Goal: Task Accomplishment & Management: Manage account settings

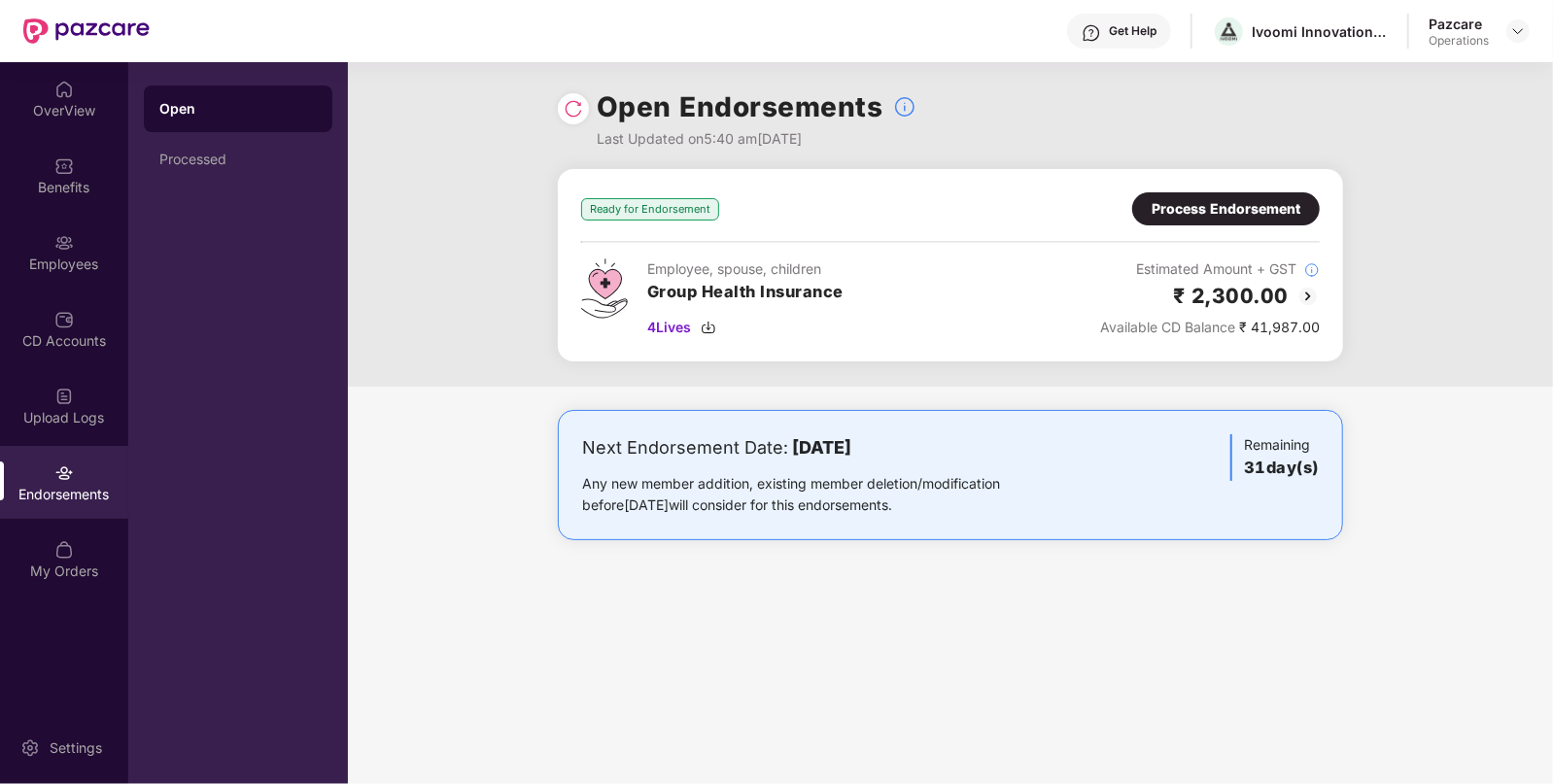
click at [1310, 303] on img at bounding box center [1308, 297] width 24 height 24
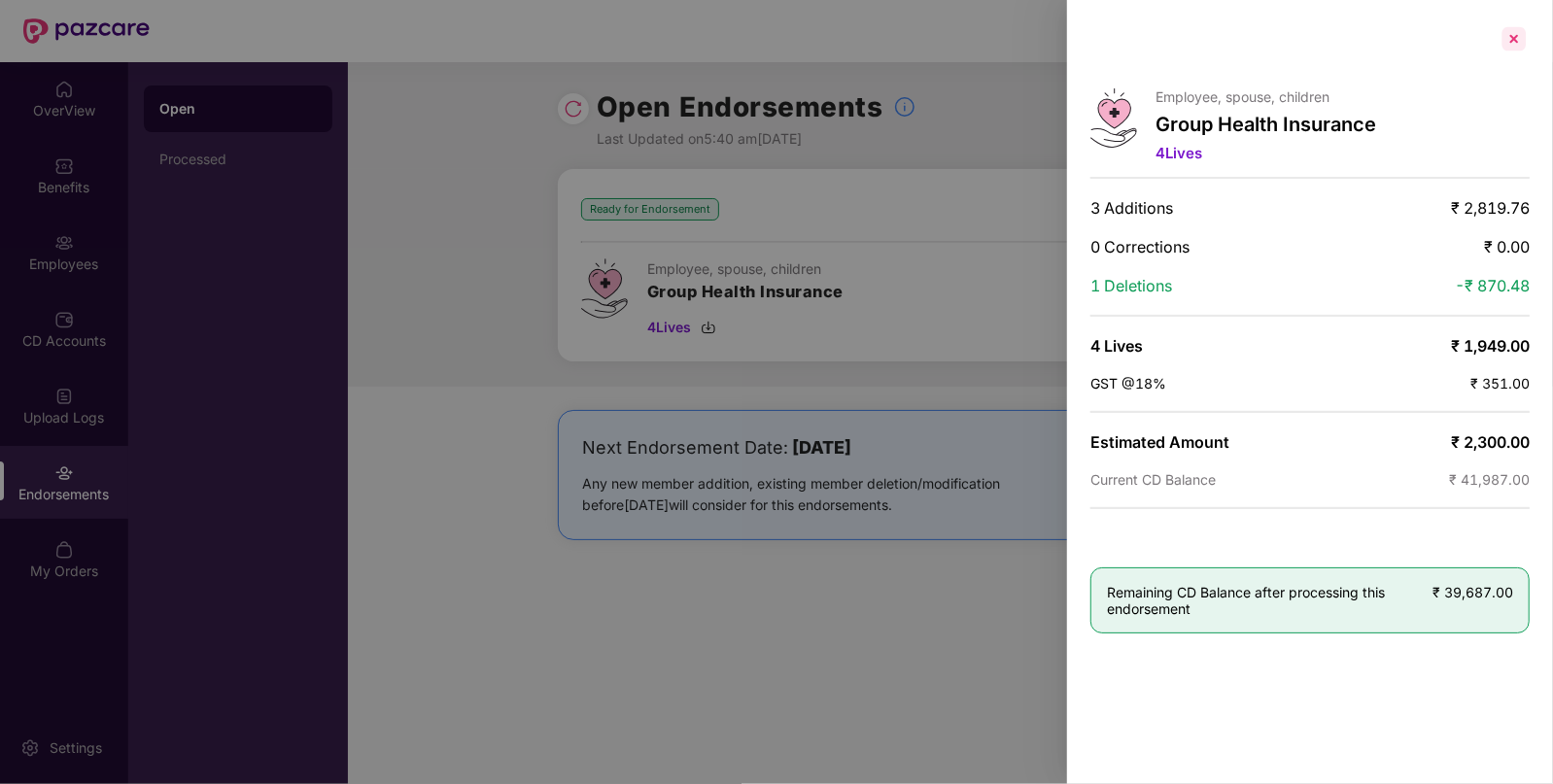
click at [1512, 32] on div at bounding box center [1514, 39] width 31 height 31
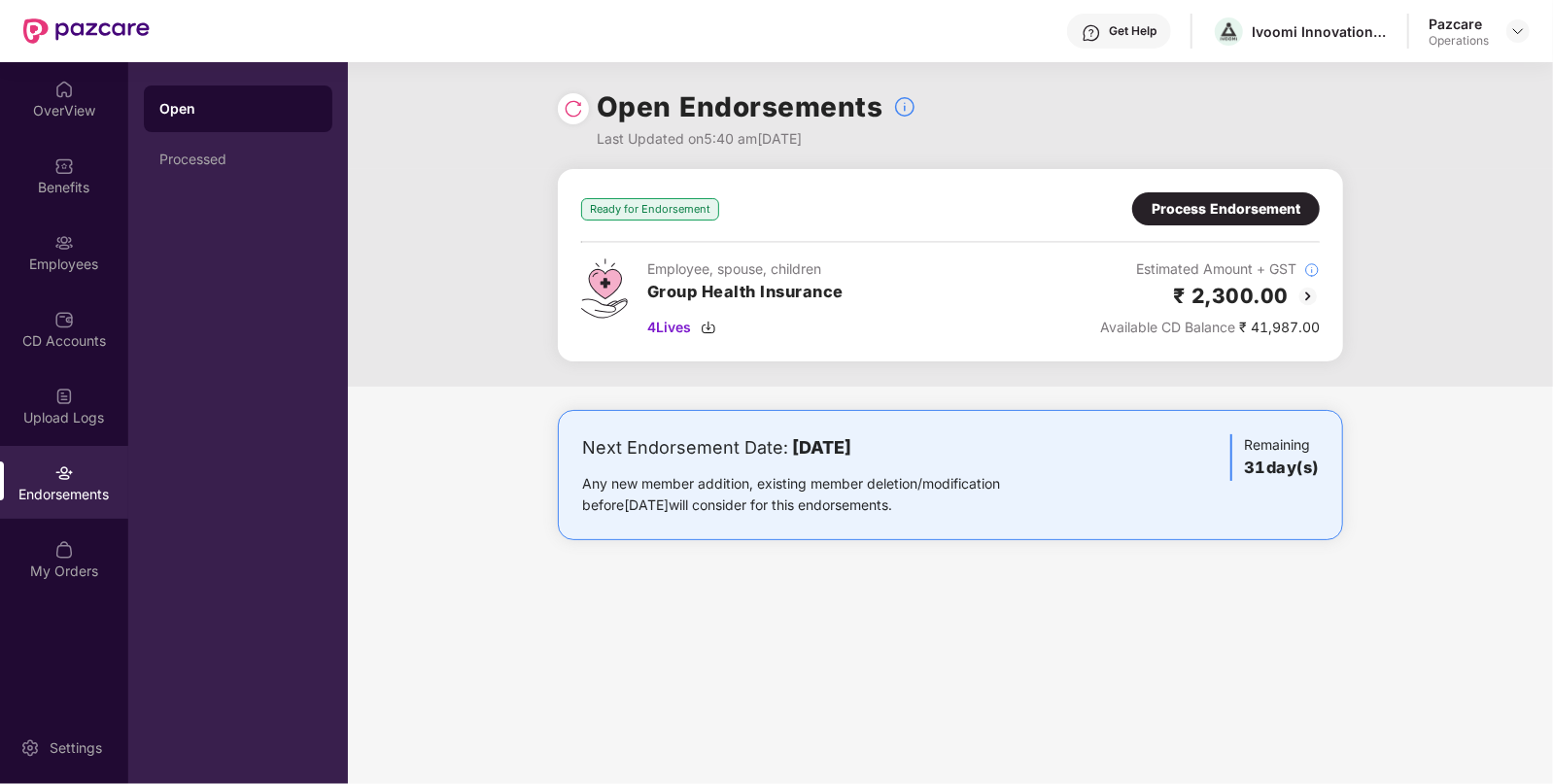
click at [1195, 207] on div "Process Endorsement" at bounding box center [1225, 209] width 148 height 22
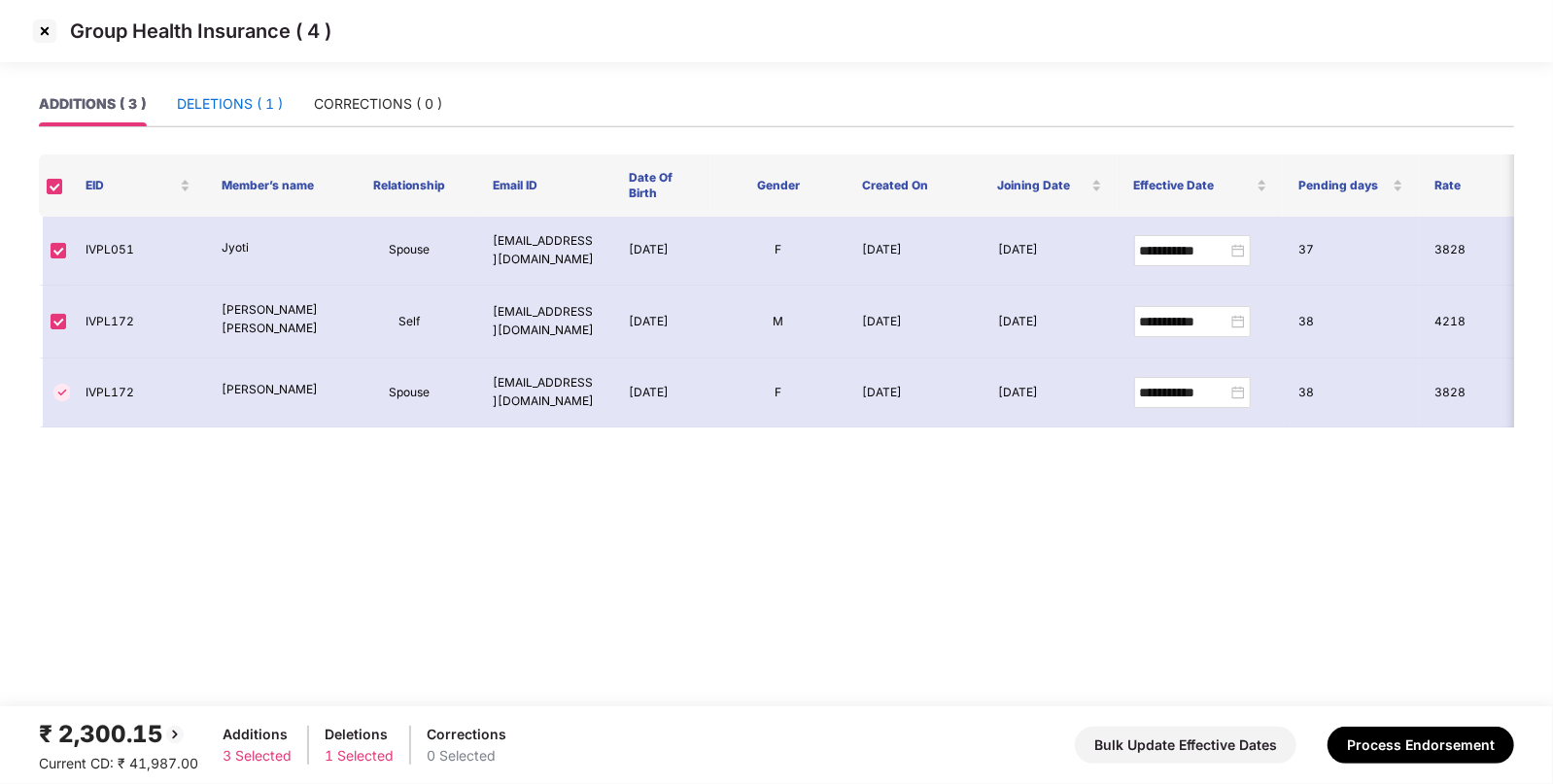
click at [259, 105] on div "DELETIONS ( 1 )" at bounding box center [230, 104] width 106 height 22
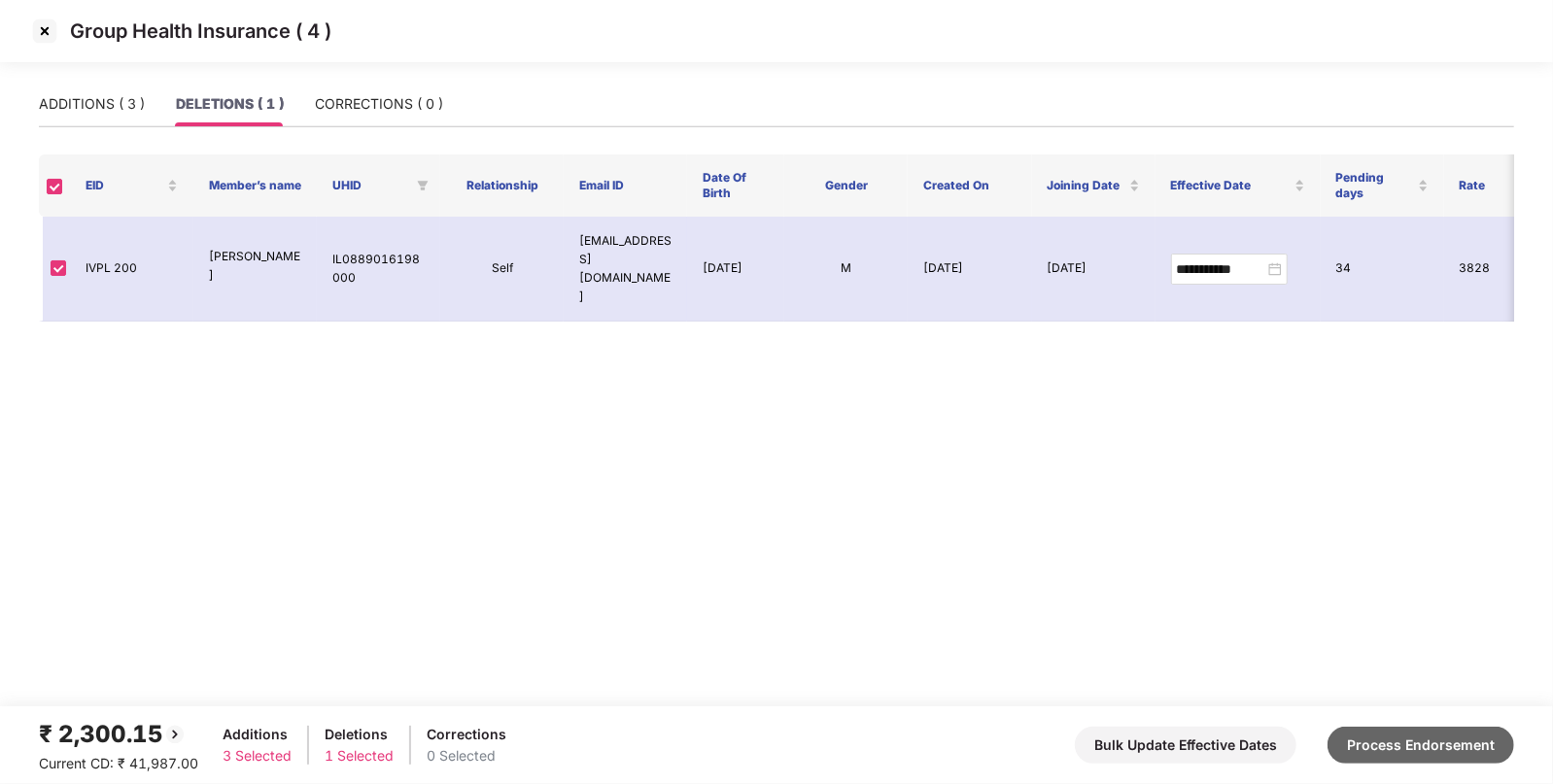
click at [1423, 745] on button "Process Endorsement" at bounding box center [1420, 745] width 187 height 37
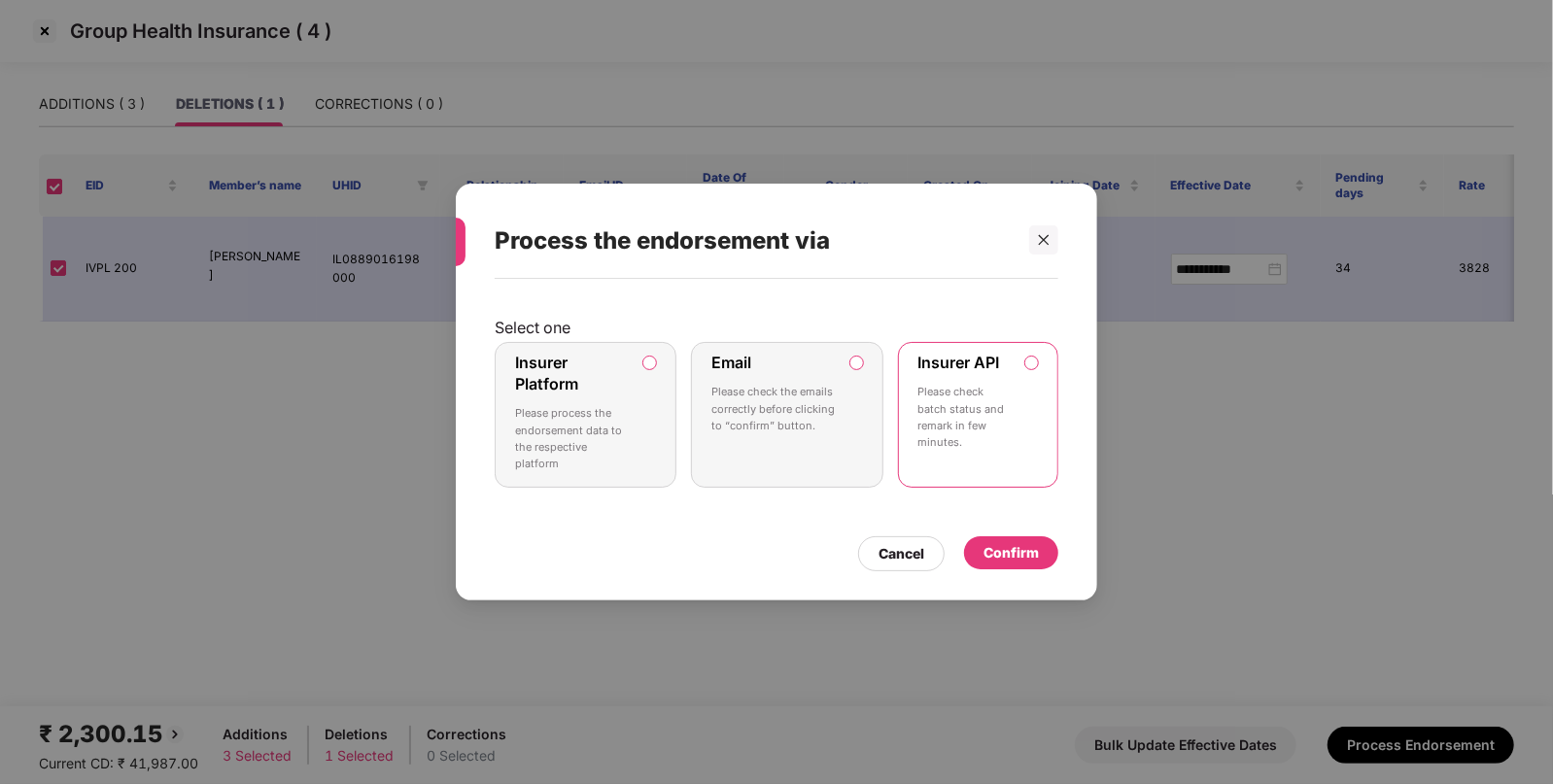
click at [1027, 561] on div "Confirm" at bounding box center [1010, 553] width 55 height 22
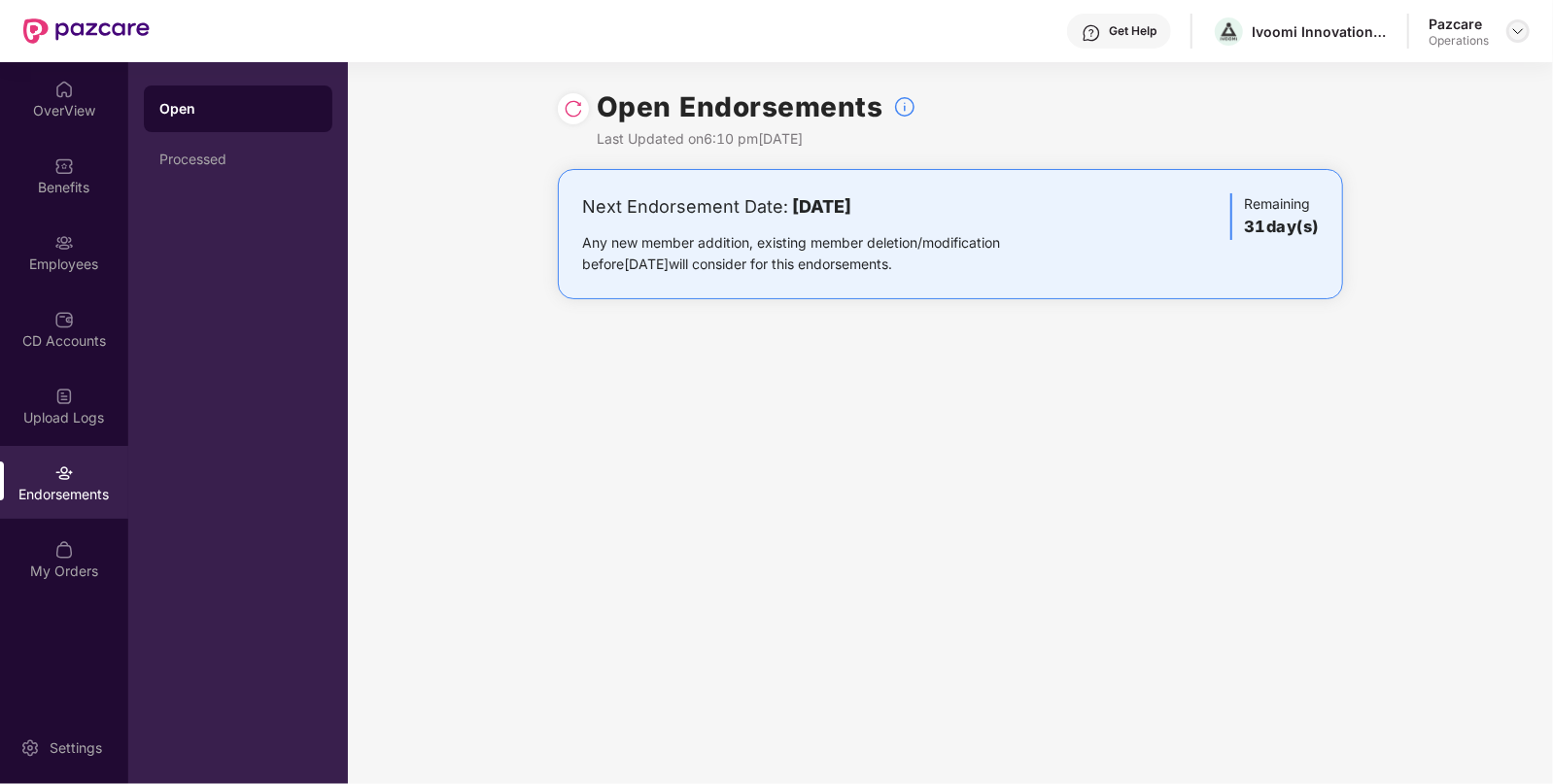
click at [1516, 38] on img at bounding box center [1518, 31] width 16 height 16
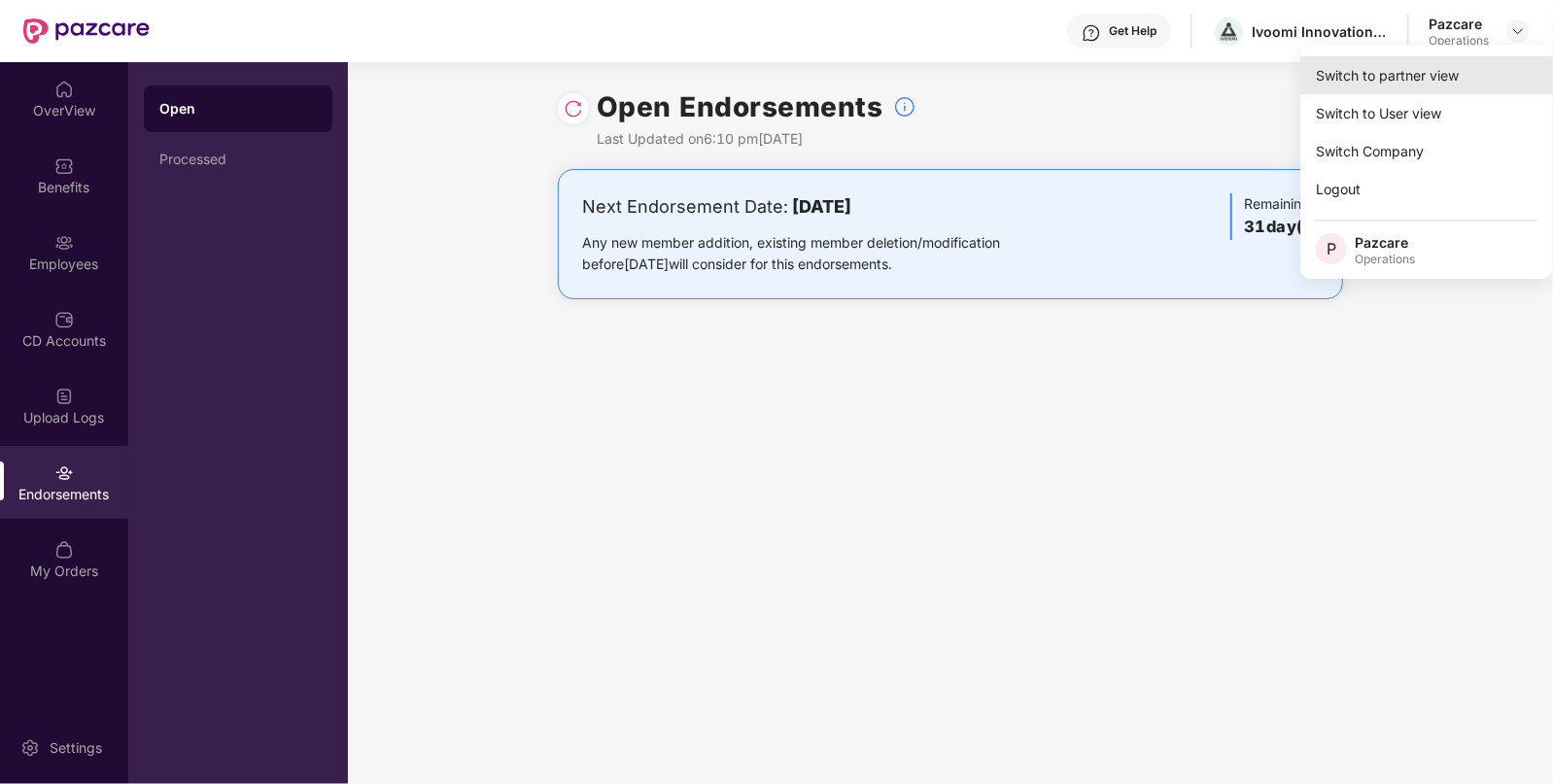
click at [1367, 72] on div "Switch to partner view" at bounding box center [1426, 75] width 253 height 38
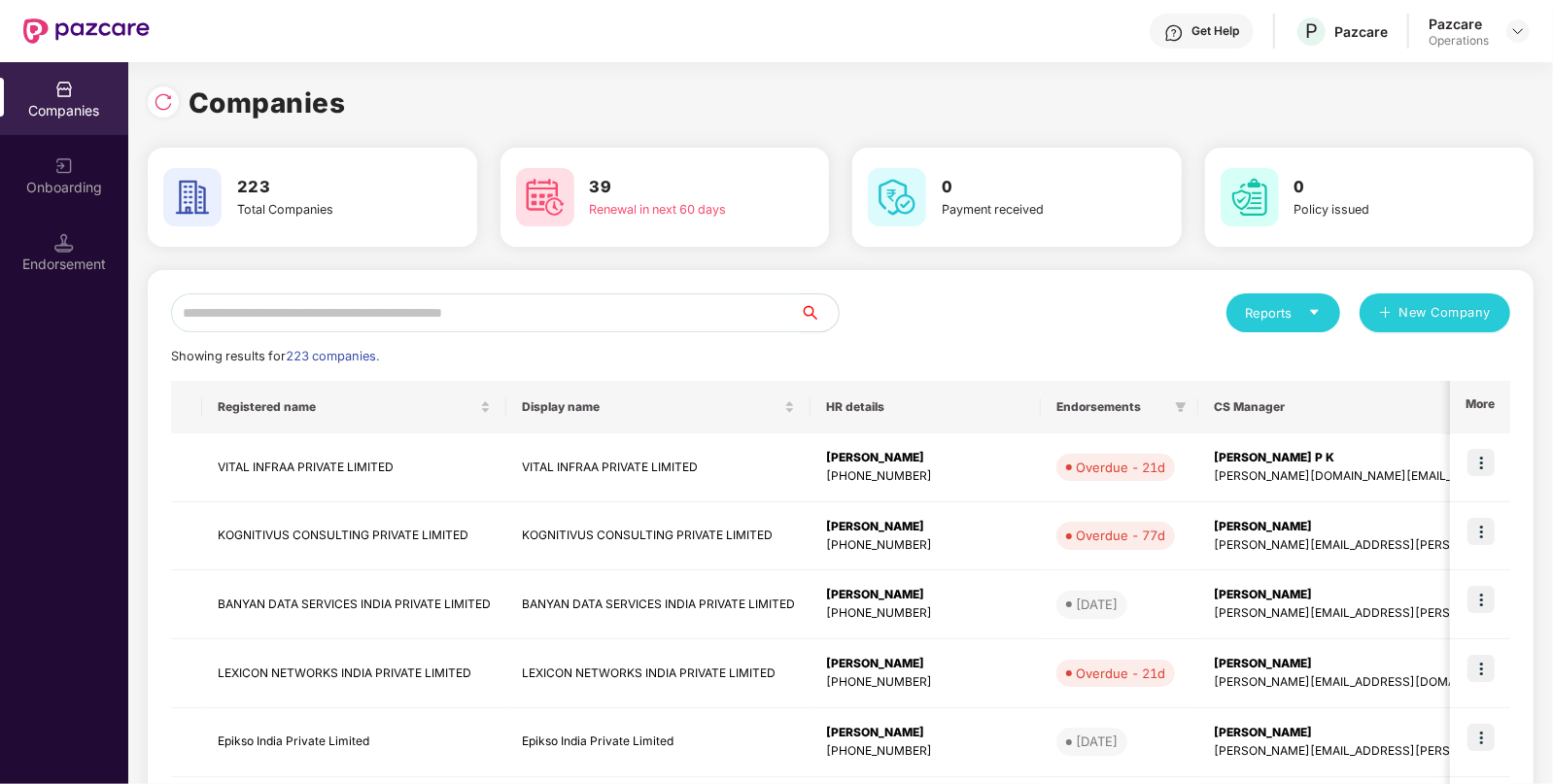
click at [423, 301] on input "text" at bounding box center [486, 313] width 629 height 39
paste input "**********"
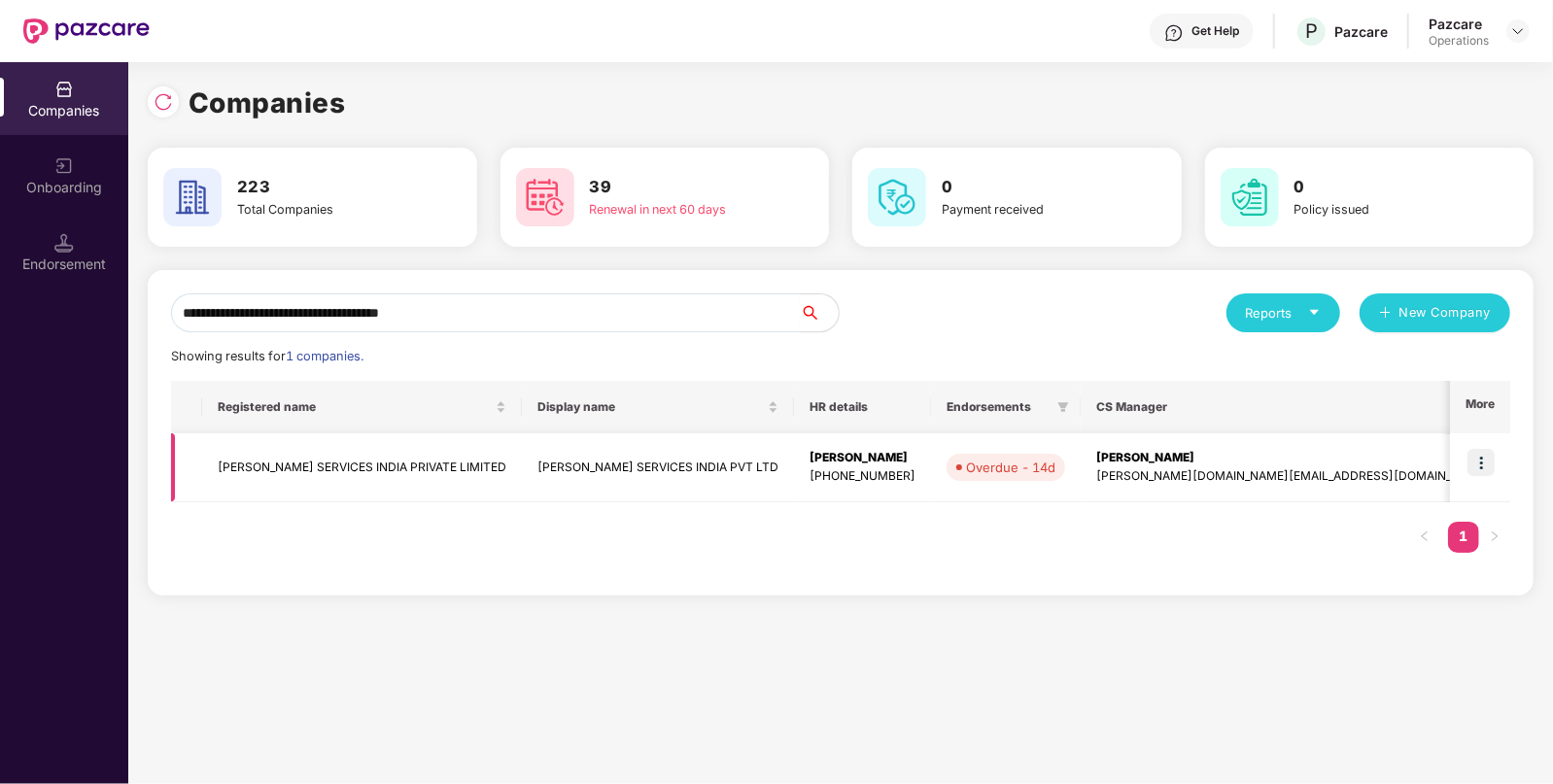
type input "**********"
click at [1482, 462] on img at bounding box center [1481, 463] width 28 height 28
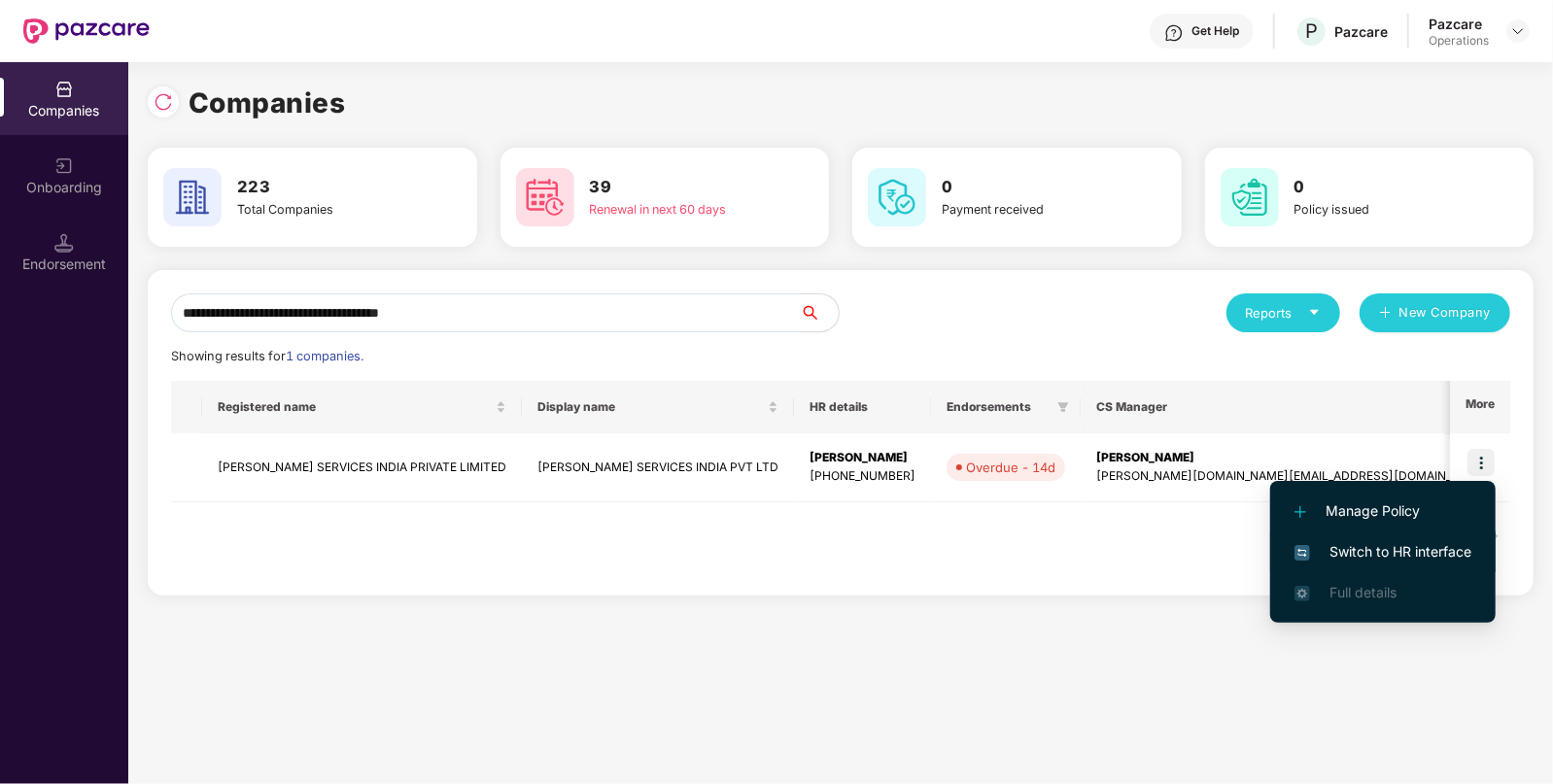
click at [1381, 545] on span "Switch to HR interface" at bounding box center [1383, 552] width 177 height 22
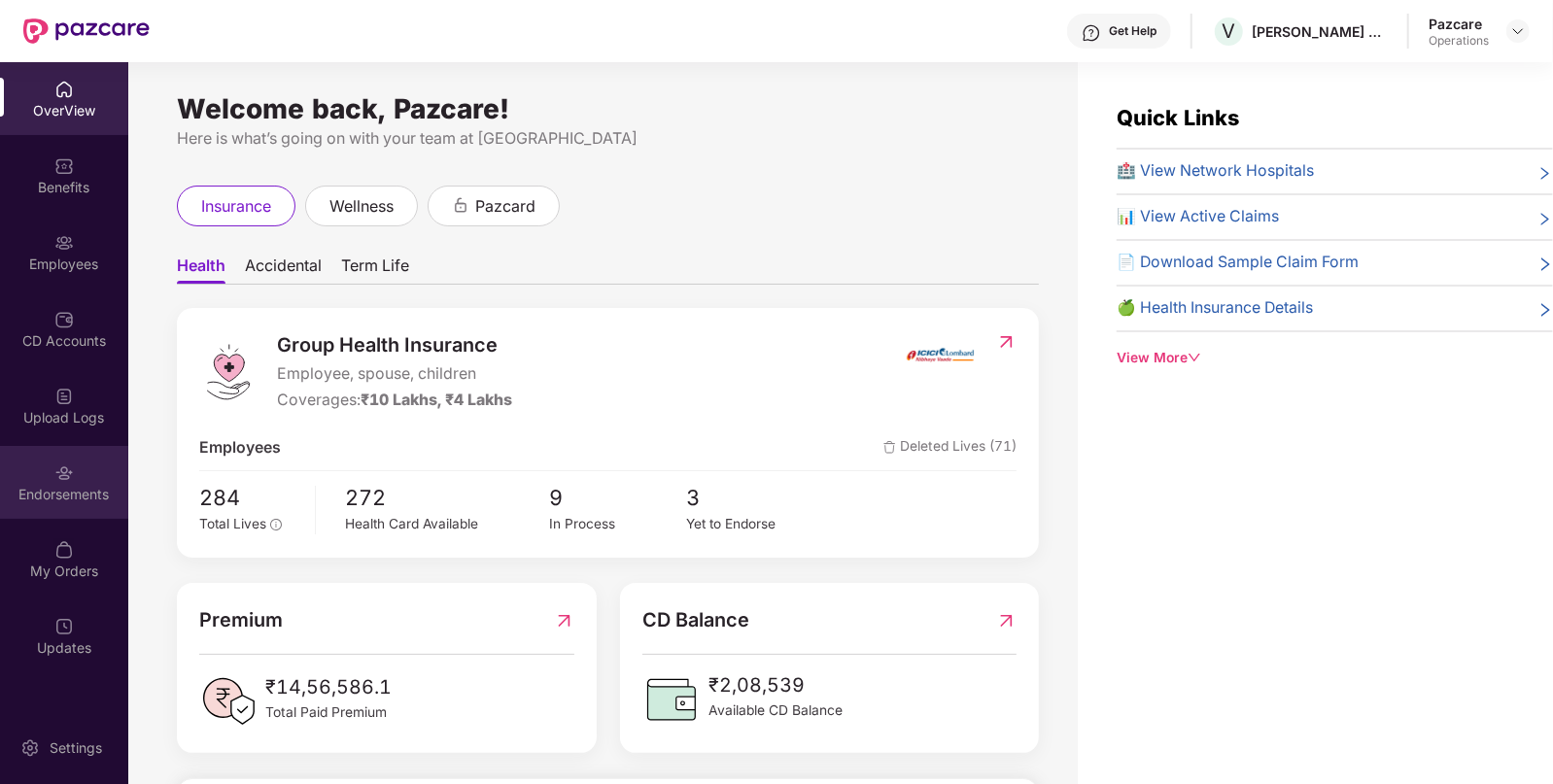
click at [59, 467] on img at bounding box center [64, 474] width 20 height 20
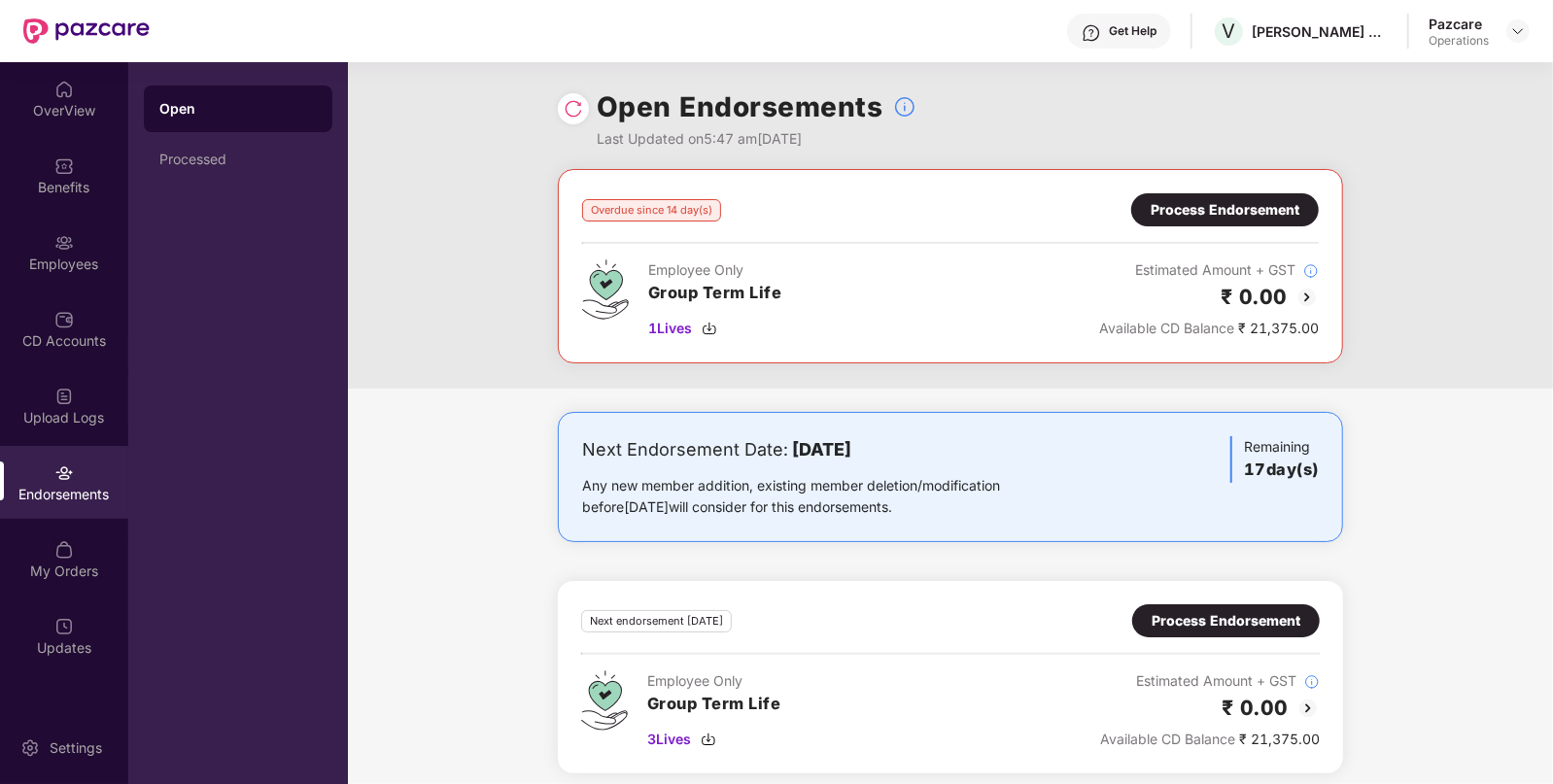
click at [1304, 294] on img at bounding box center [1307, 298] width 24 height 24
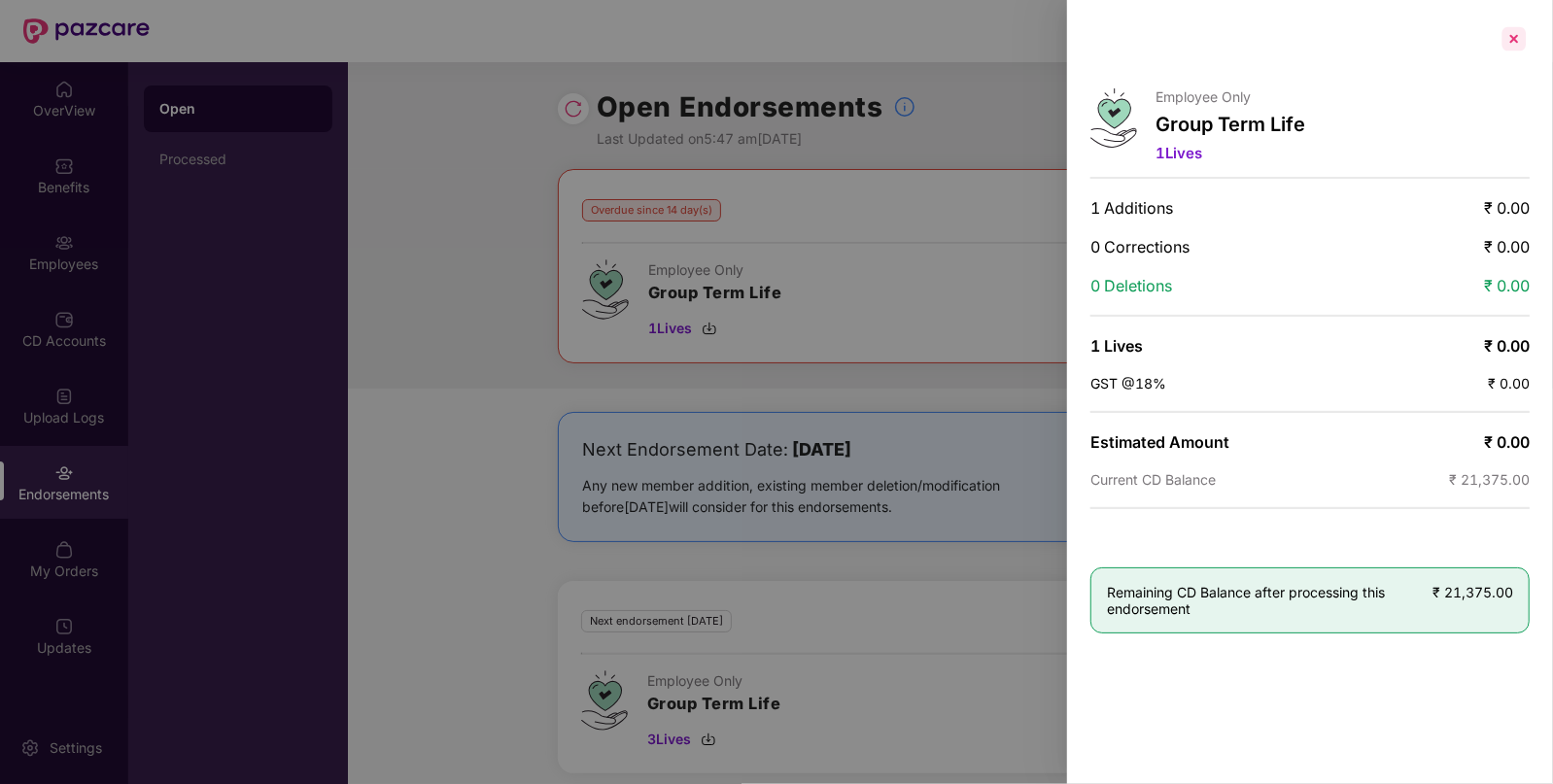
click at [1510, 40] on div at bounding box center [1514, 39] width 31 height 31
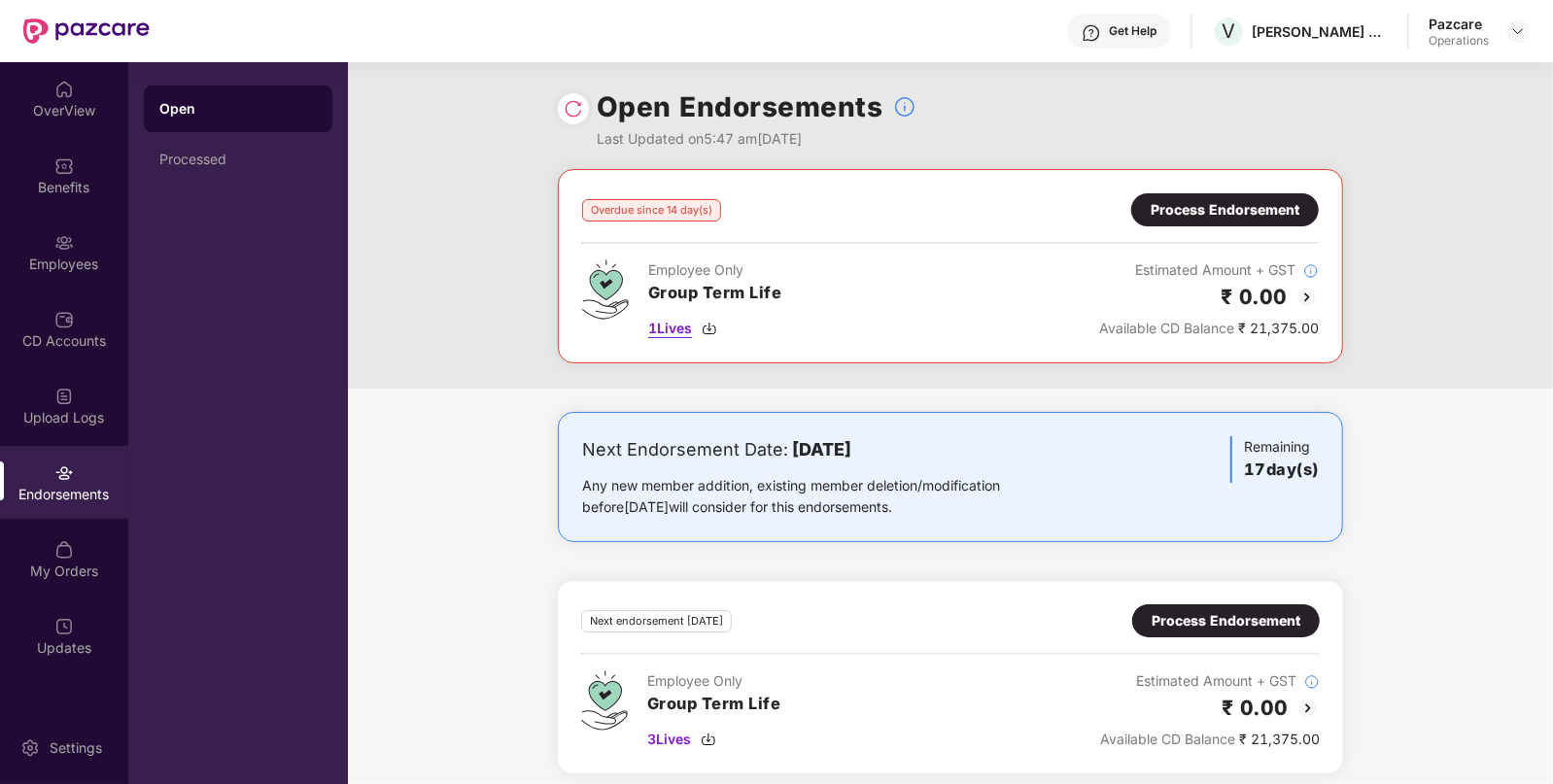
click at [714, 327] on img at bounding box center [710, 328] width 16 height 16
click at [917, 245] on div "Overdue since 14 day(s) Process Endorsement Employee Only Group Term Life 1 Liv…" at bounding box center [949, 266] width 736 height 145
click at [1222, 199] on div "Process Endorsement" at bounding box center [1224, 210] width 148 height 22
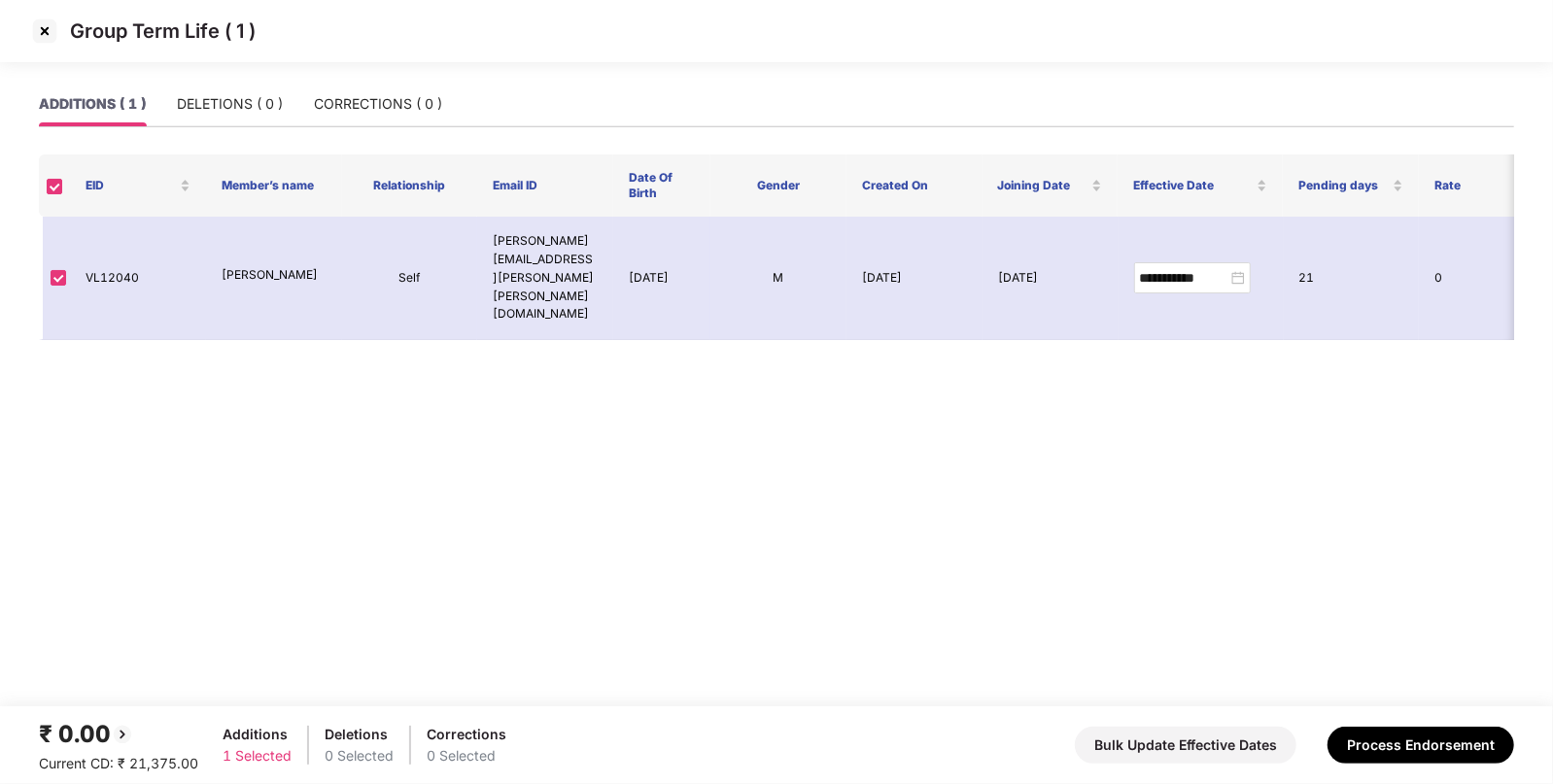
click at [39, 28] on img at bounding box center [45, 31] width 31 height 31
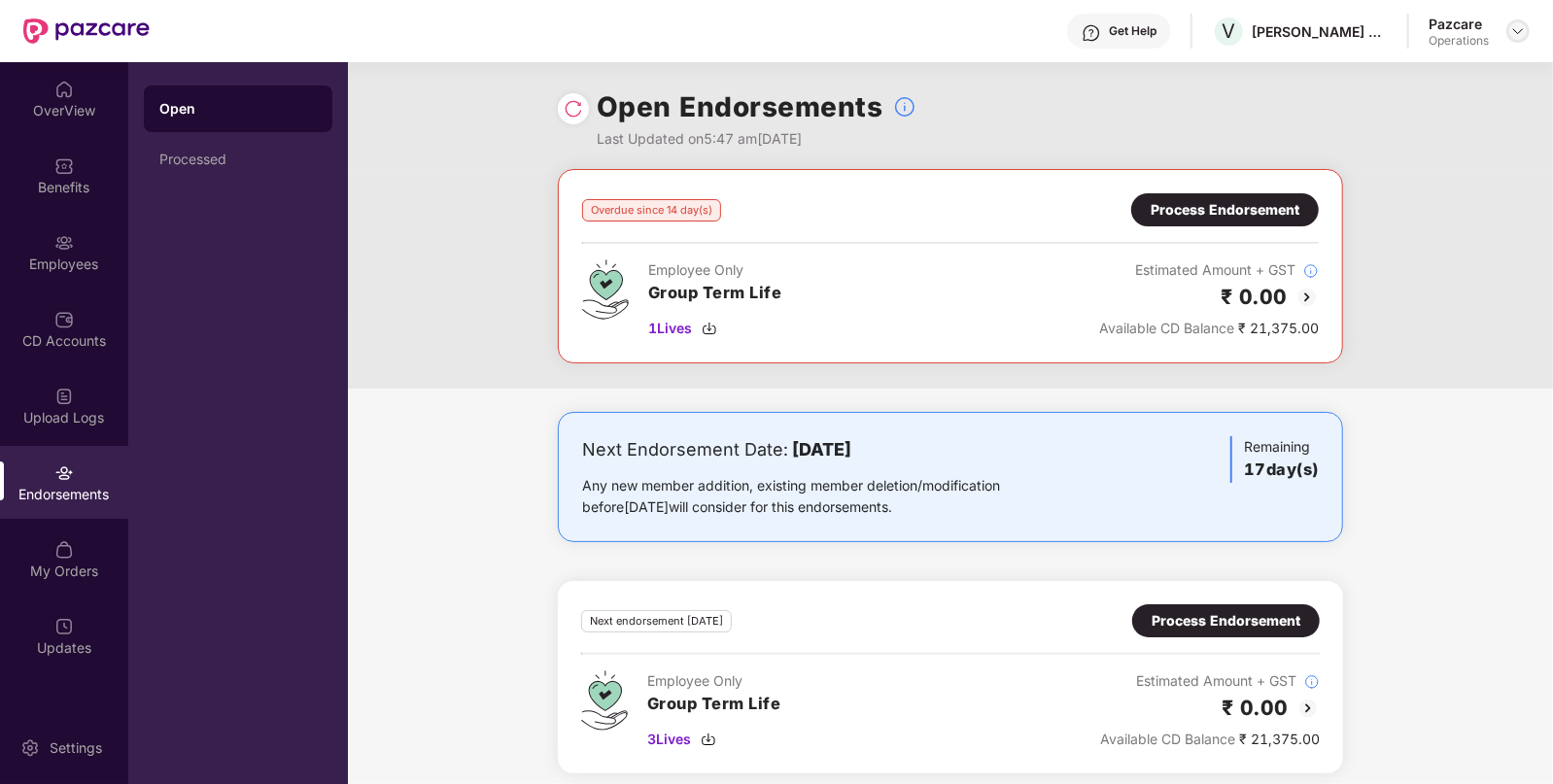
click at [1521, 31] on img at bounding box center [1518, 31] width 16 height 16
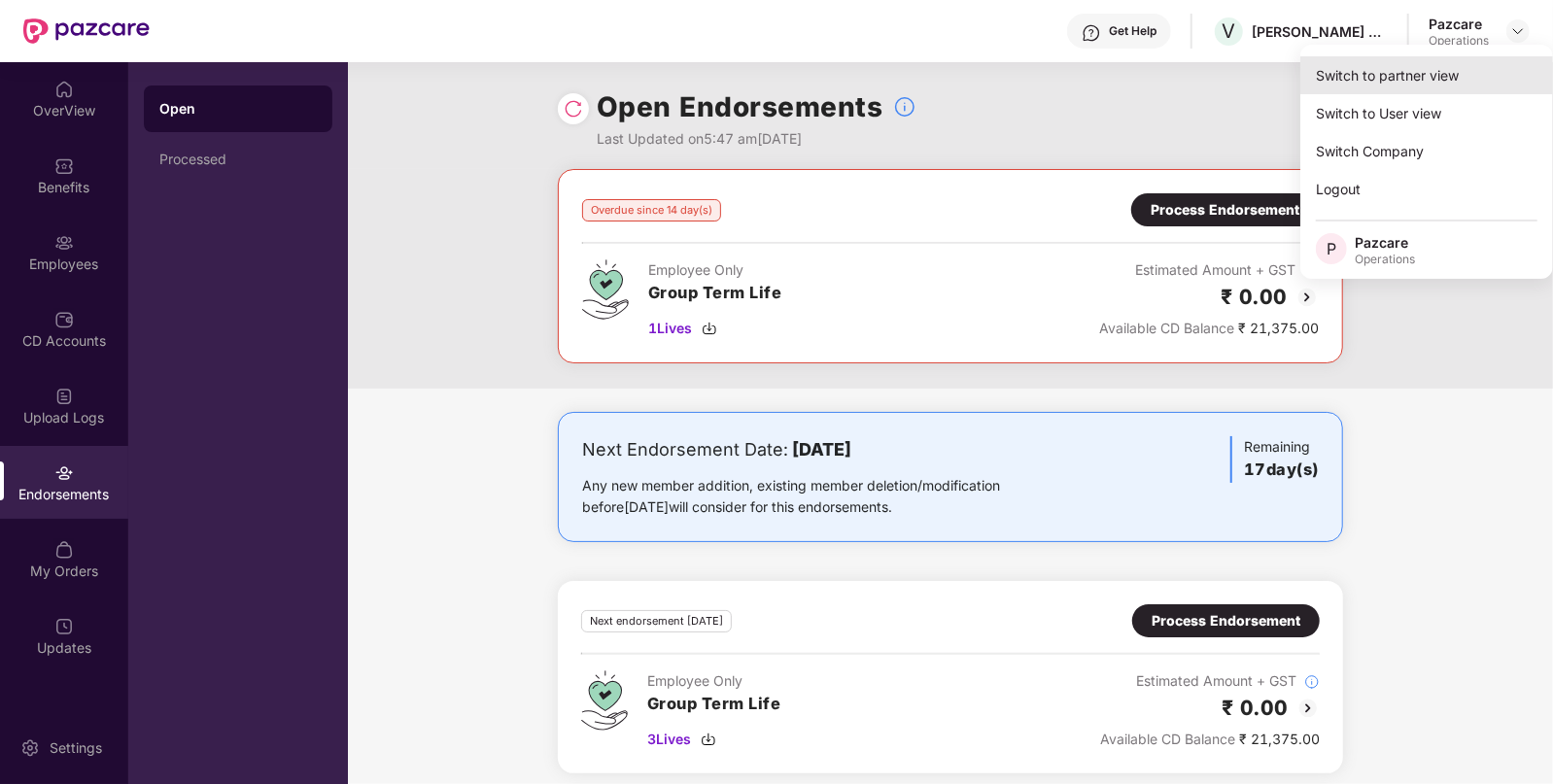
click at [1397, 84] on div "Switch to partner view" at bounding box center [1426, 75] width 253 height 38
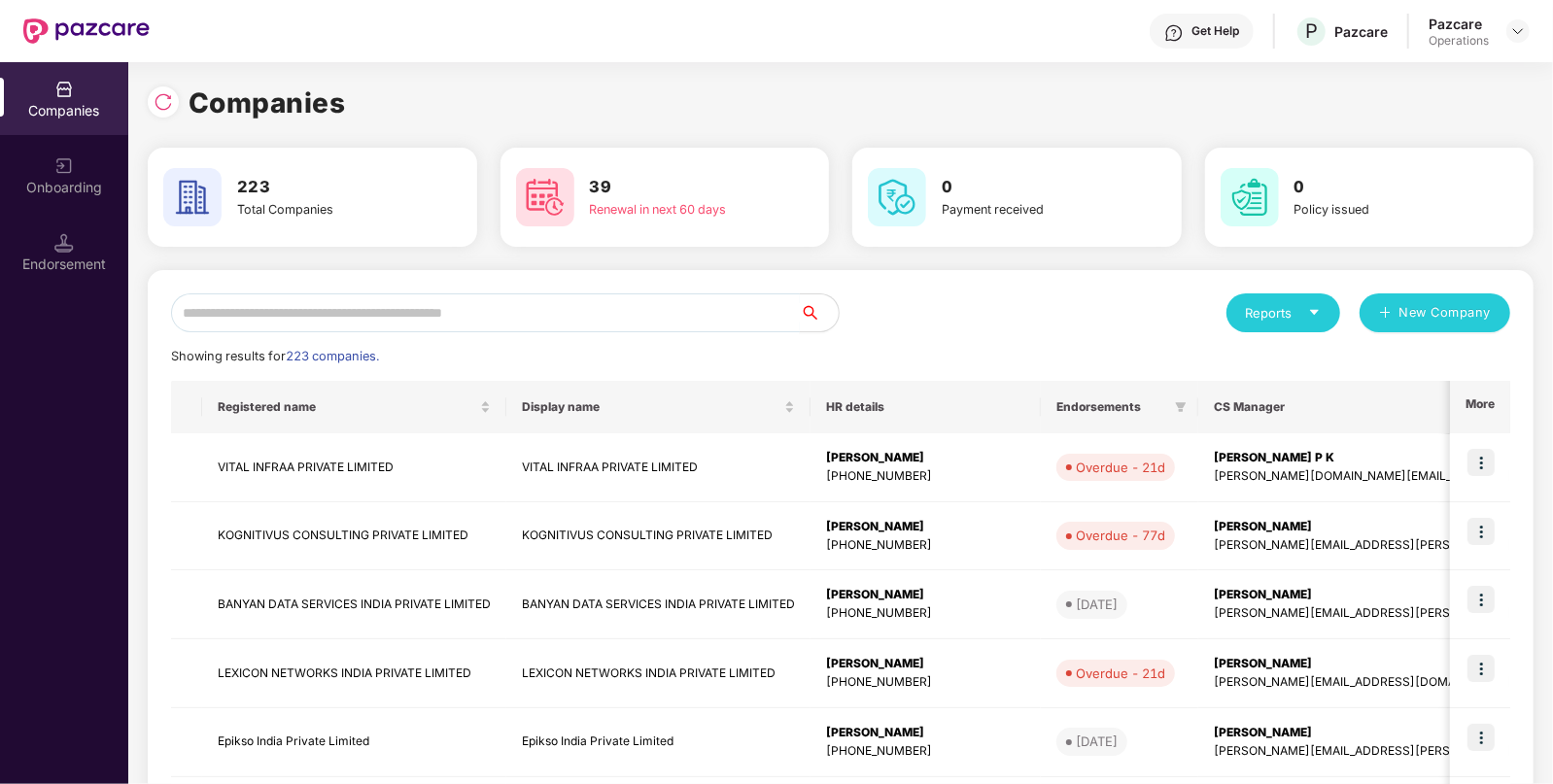
paste input "**********"
click at [599, 310] on input "text" at bounding box center [486, 313] width 629 height 39
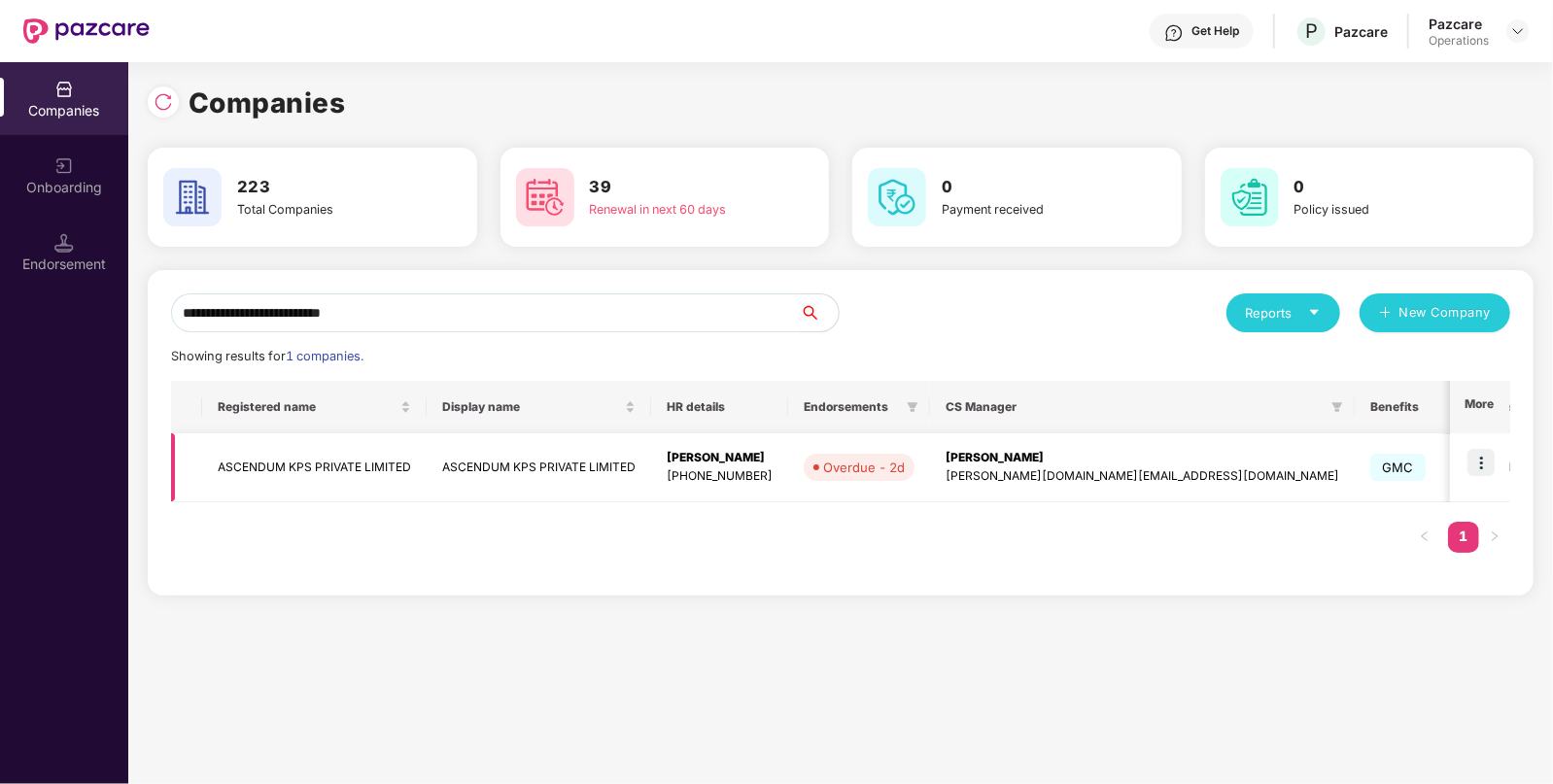
type input "**********"
click at [1489, 458] on img at bounding box center [1481, 463] width 28 height 28
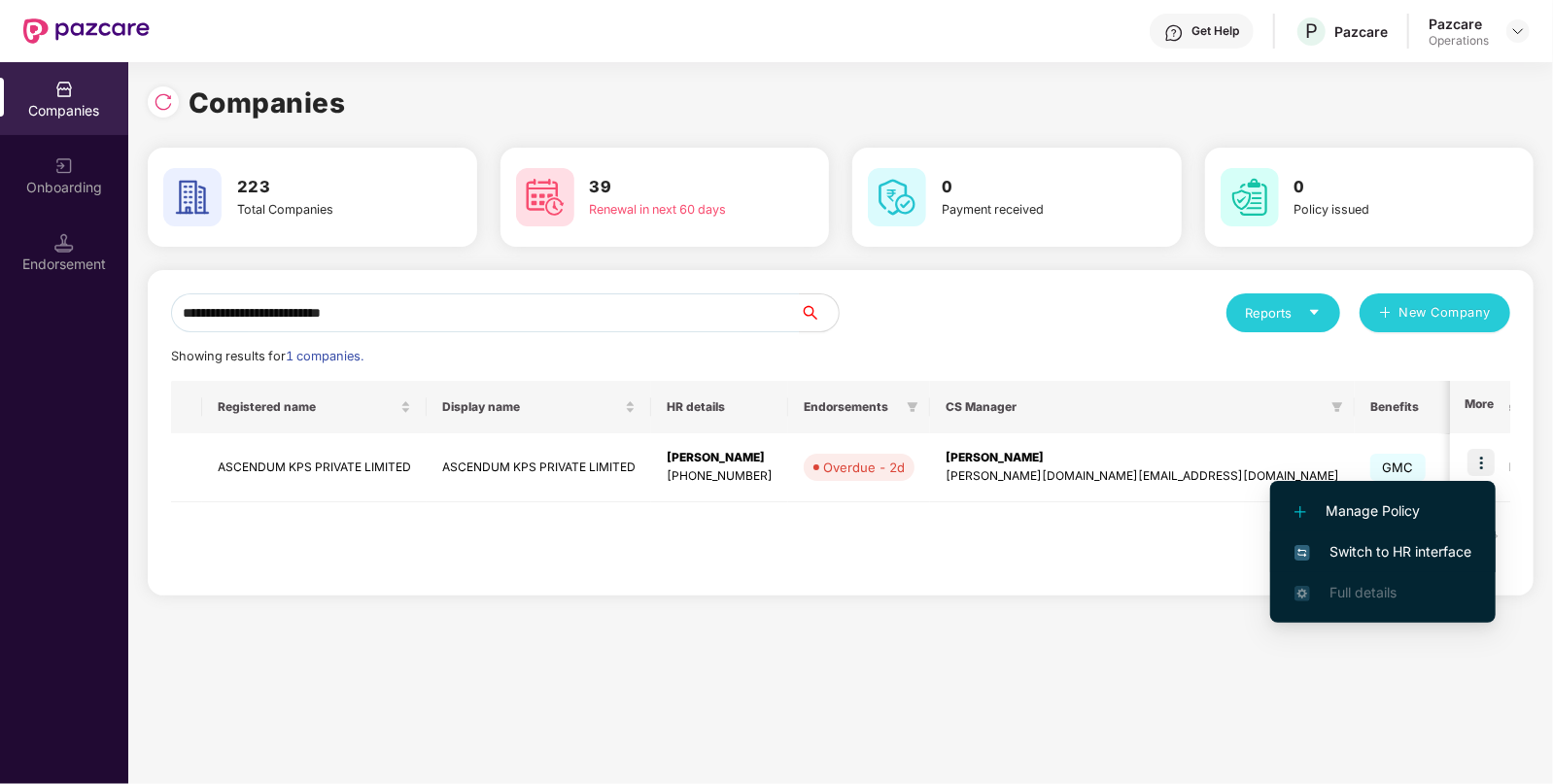
click at [1346, 539] on li "Switch to HR interface" at bounding box center [1382, 552] width 225 height 41
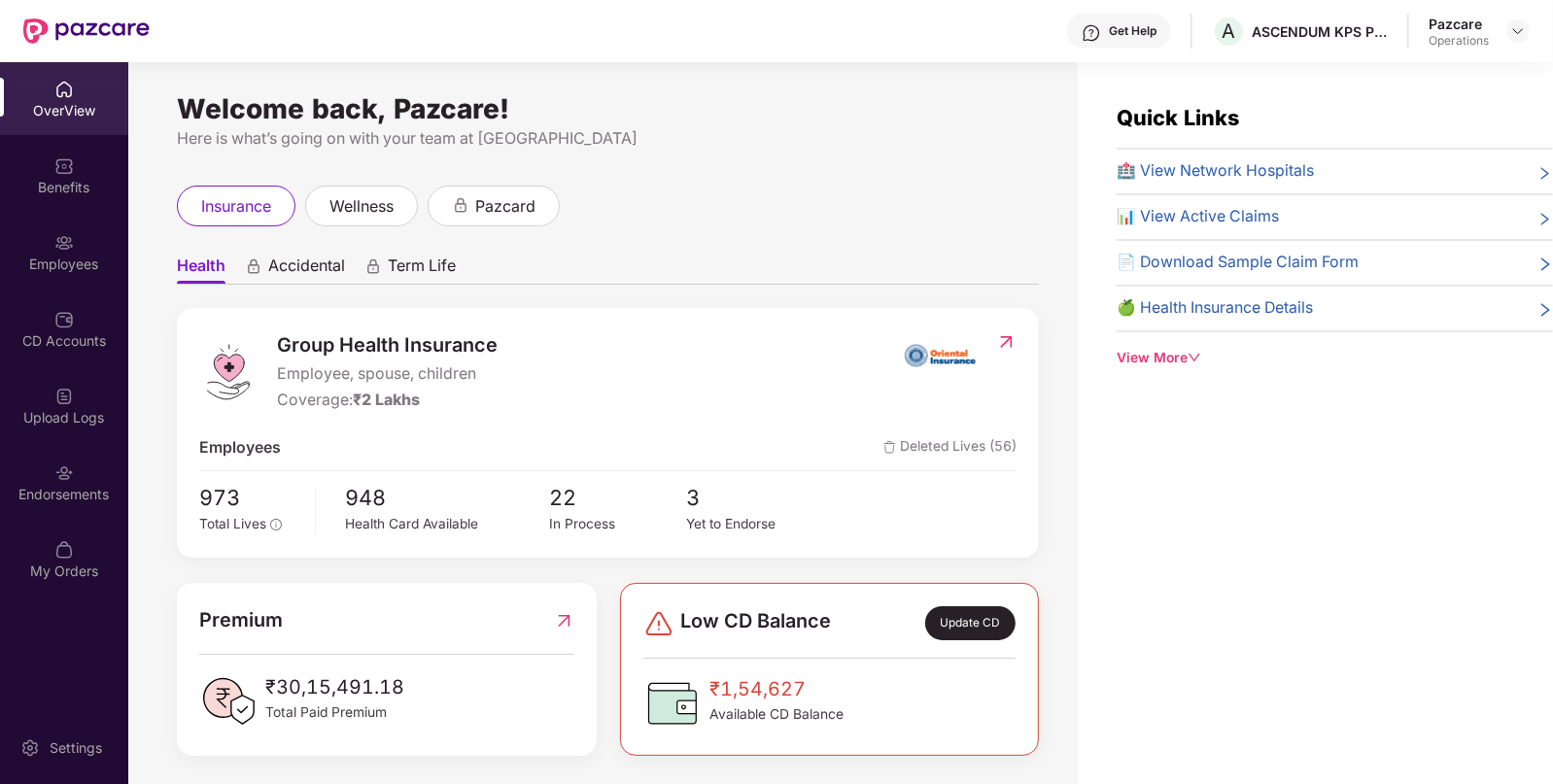
click at [71, 471] on img at bounding box center [64, 474] width 20 height 20
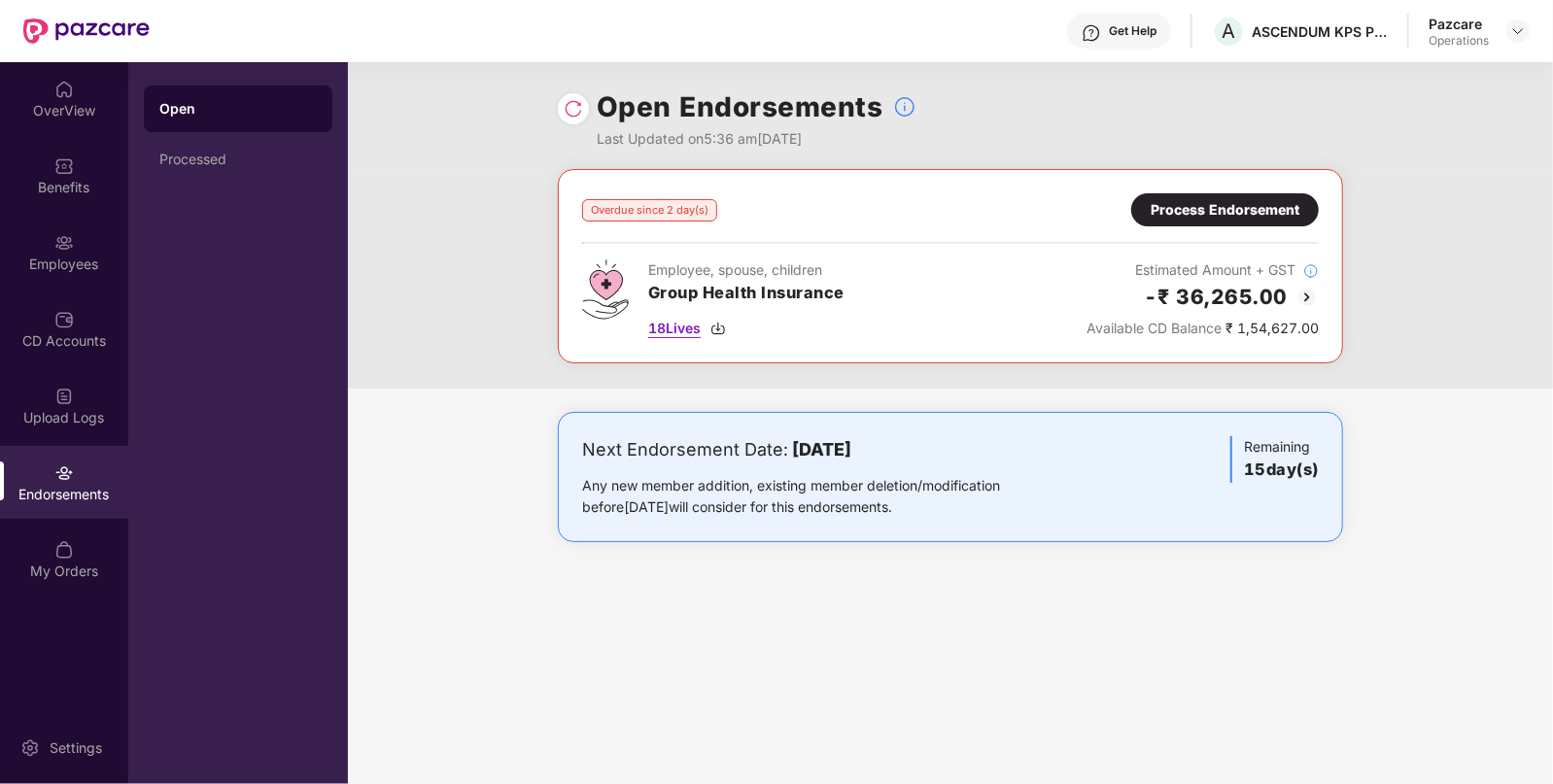
click at [717, 328] on img at bounding box center [719, 328] width 16 height 16
